Goal: Task Accomplishment & Management: Manage account settings

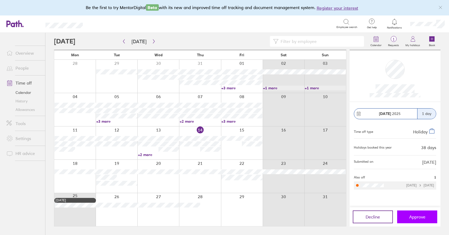
click at [416, 217] on span "Approve" at bounding box center [417, 217] width 16 height 5
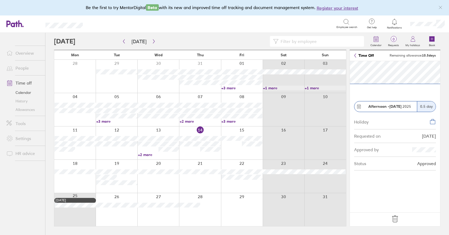
click at [194, 155] on div at bounding box center [200, 143] width 42 height 33
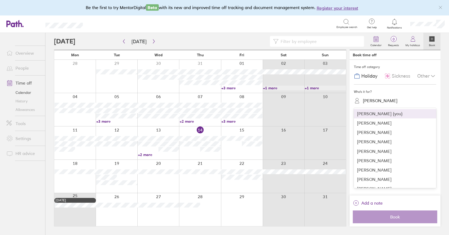
click at [364, 101] on div "[PERSON_NAME]" at bounding box center [380, 100] width 34 height 5
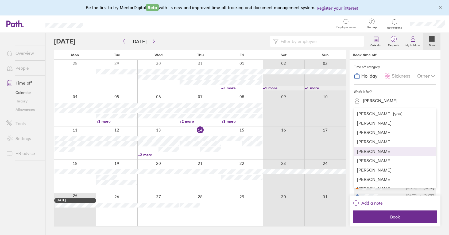
scroll to position [80, 0]
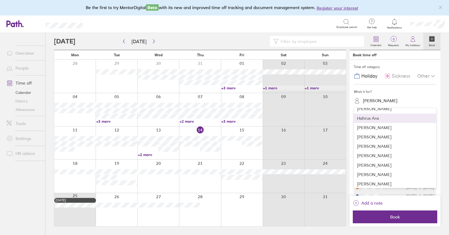
click at [371, 116] on div "Hahrus Ans" at bounding box center [395, 118] width 82 height 9
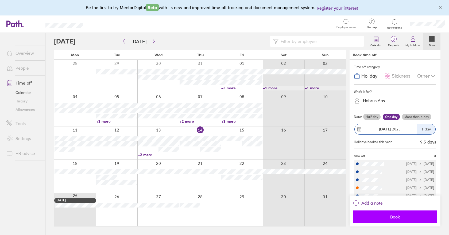
click at [404, 216] on span "Book" at bounding box center [394, 217] width 77 height 5
